Goal: Find specific page/section: Find specific page/section

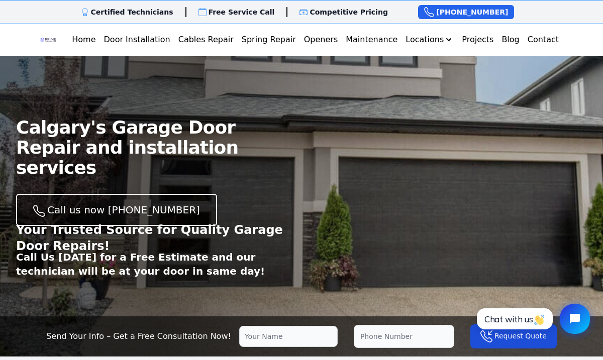
click html "Chat with us"
click at [99, 42] on link "Home" at bounding box center [84, 40] width 32 height 20
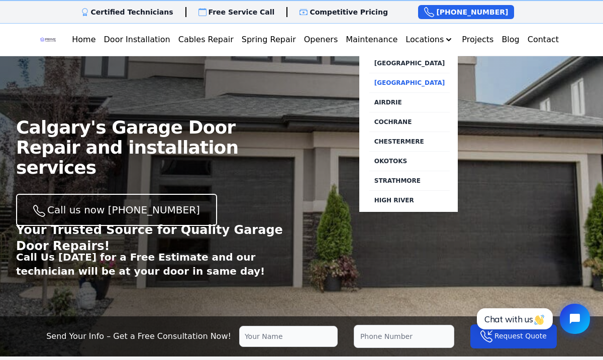
scroll to position [1, 0]
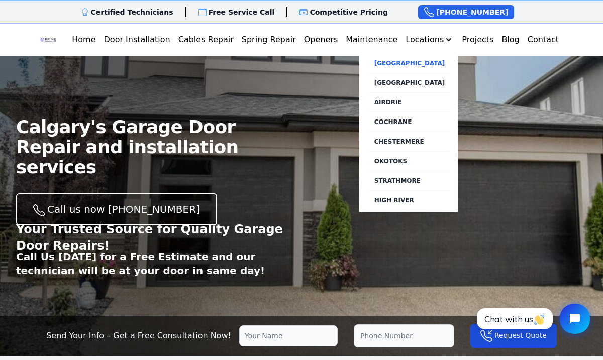
click at [425, 65] on link "[GEOGRAPHIC_DATA]" at bounding box center [409, 63] width 81 height 19
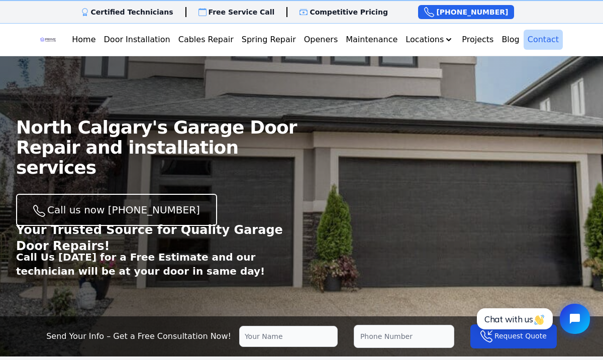
click at [537, 35] on link "Contact" at bounding box center [543, 40] width 39 height 20
